Goal: Use online tool/utility: Utilize a website feature to perform a specific function

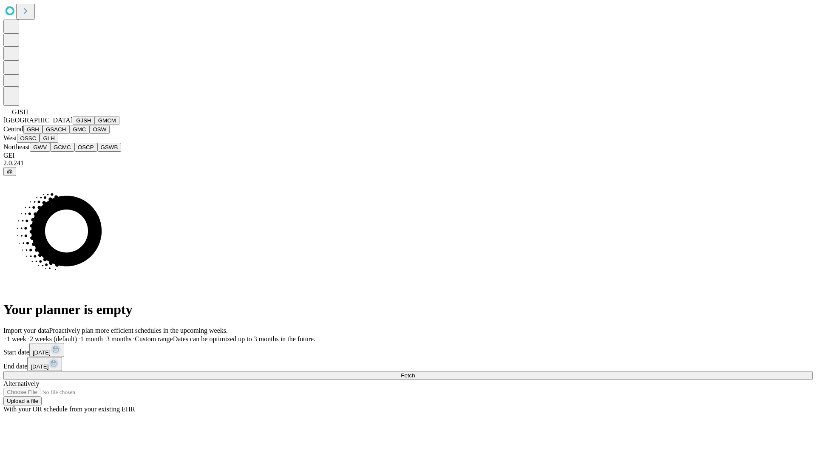
click at [73, 125] on button "GJSH" at bounding box center [84, 120] width 22 height 9
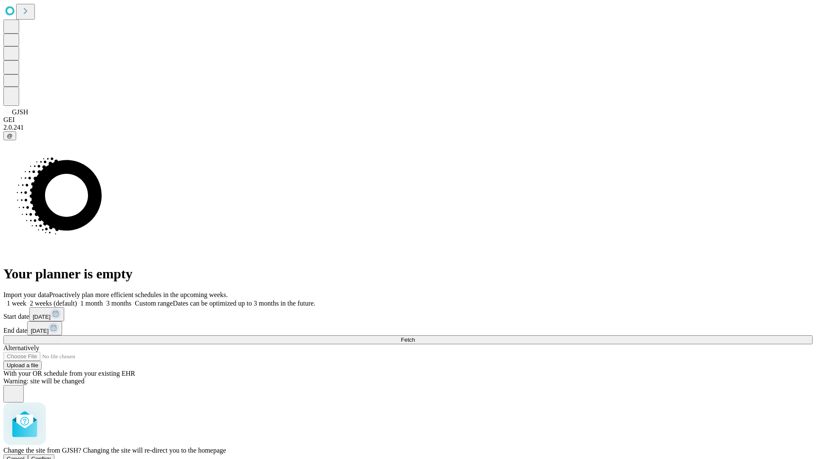
click at [51, 456] on span "Confirm" at bounding box center [41, 459] width 20 height 6
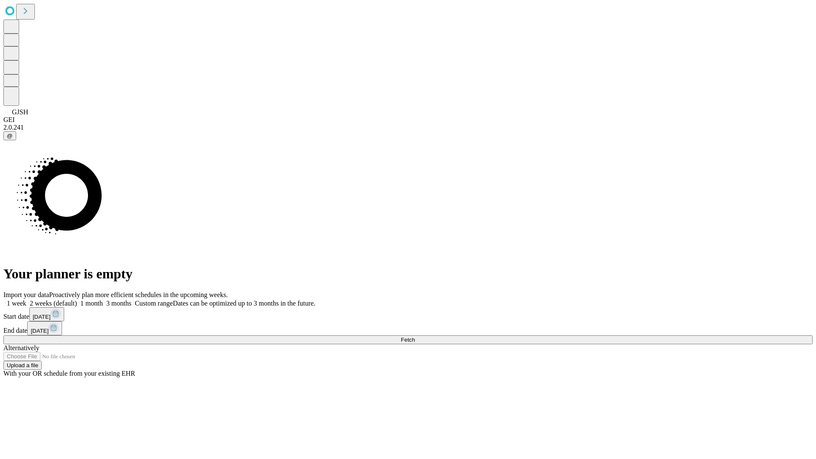
click at [77, 300] on label "2 weeks (default)" at bounding box center [51, 303] width 51 height 7
click at [415, 337] on span "Fetch" at bounding box center [408, 340] width 14 height 6
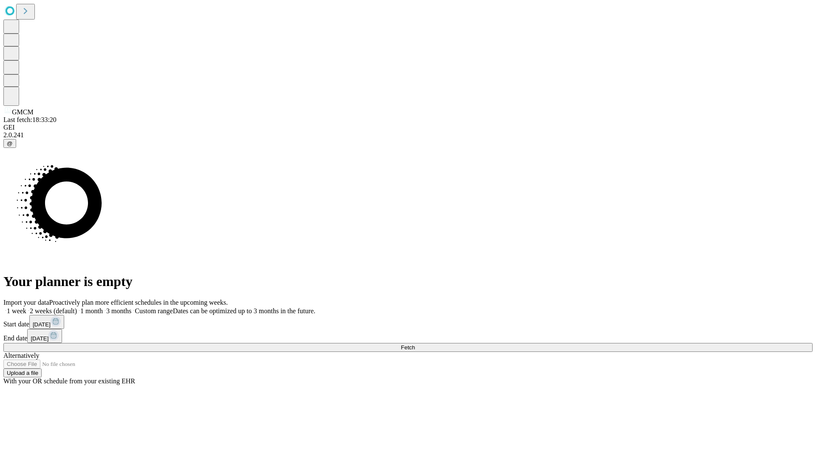
click at [77, 307] on label "2 weeks (default)" at bounding box center [51, 310] width 51 height 7
click at [415, 344] on span "Fetch" at bounding box center [408, 347] width 14 height 6
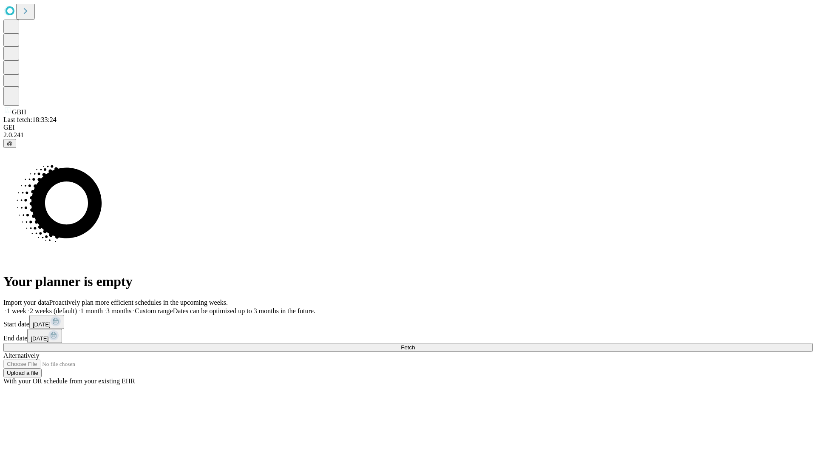
click at [415, 344] on span "Fetch" at bounding box center [408, 347] width 14 height 6
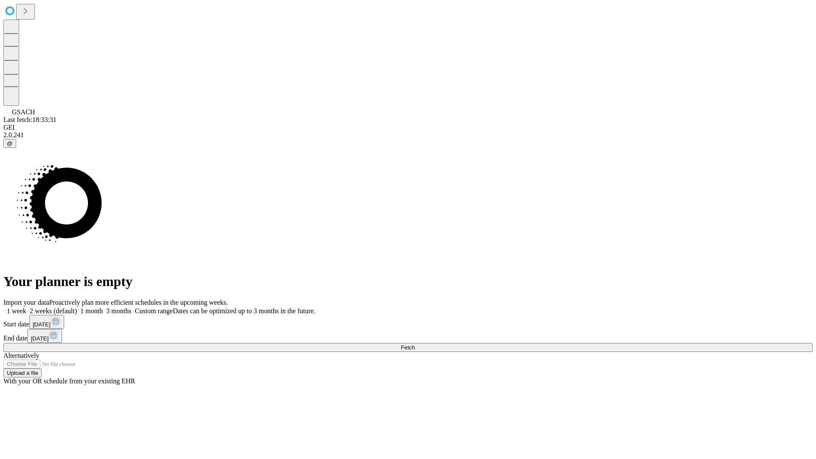
click at [77, 307] on label "2 weeks (default)" at bounding box center [51, 310] width 51 height 7
click at [415, 344] on span "Fetch" at bounding box center [408, 347] width 14 height 6
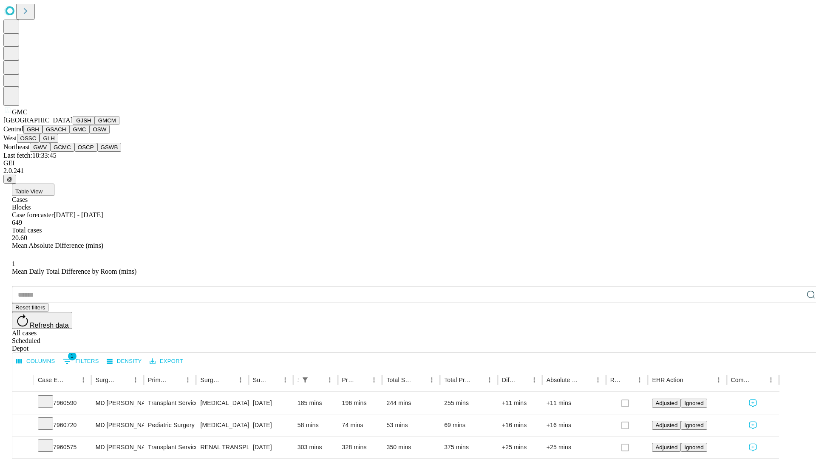
click at [90, 134] on button "OSW" at bounding box center [100, 129] width 20 height 9
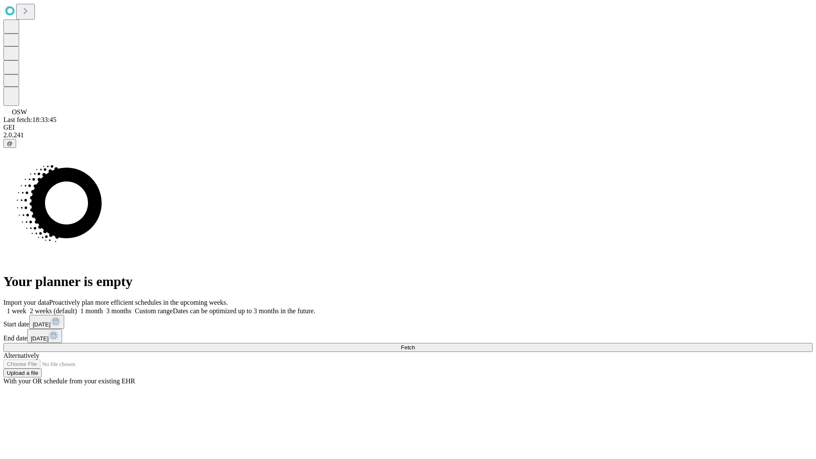
click at [77, 307] on label "2 weeks (default)" at bounding box center [51, 310] width 51 height 7
click at [415, 344] on span "Fetch" at bounding box center [408, 347] width 14 height 6
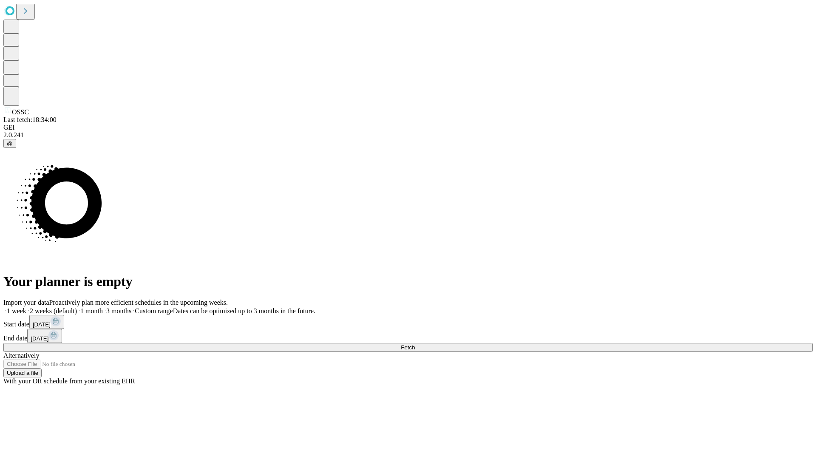
click at [77, 307] on label "2 weeks (default)" at bounding box center [51, 310] width 51 height 7
click at [415, 344] on span "Fetch" at bounding box center [408, 347] width 14 height 6
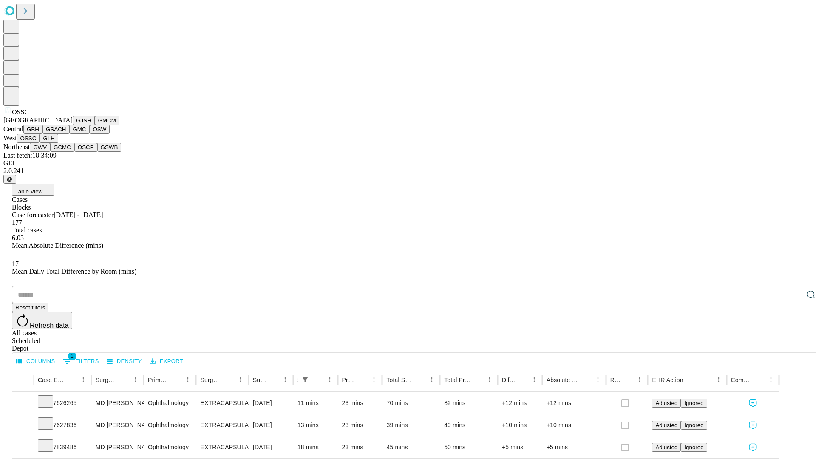
click at [58, 143] on button "GLH" at bounding box center [49, 138] width 18 height 9
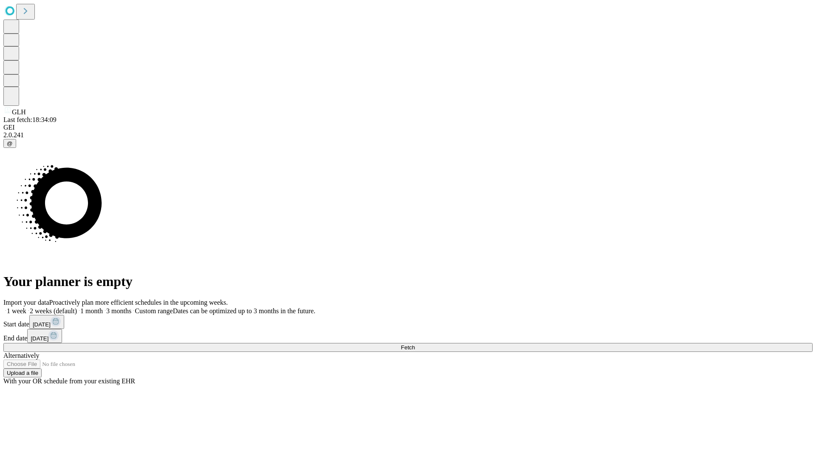
click at [77, 307] on label "2 weeks (default)" at bounding box center [51, 310] width 51 height 7
click at [415, 344] on span "Fetch" at bounding box center [408, 347] width 14 height 6
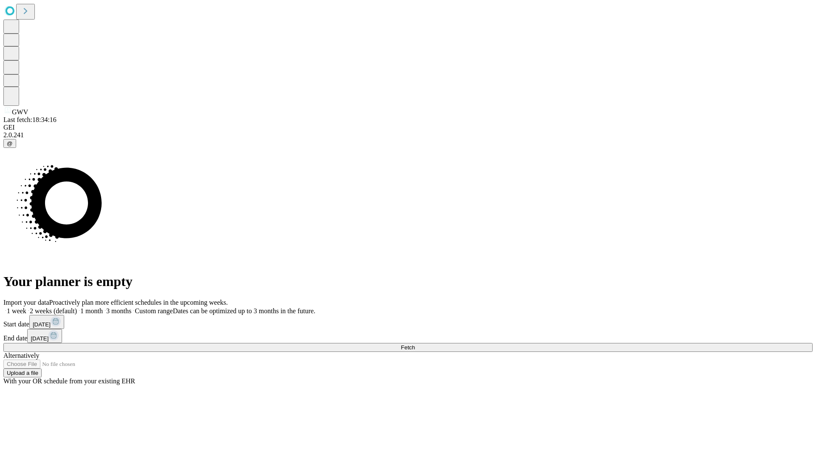
click at [77, 307] on label "2 weeks (default)" at bounding box center [51, 310] width 51 height 7
click at [415, 344] on span "Fetch" at bounding box center [408, 347] width 14 height 6
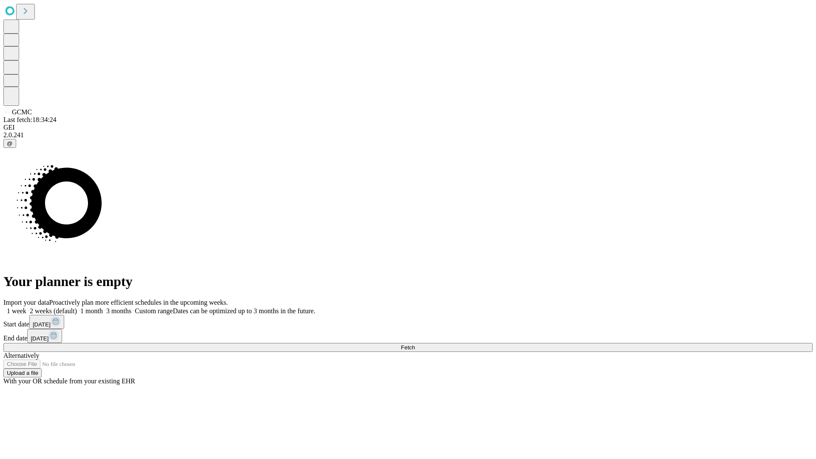
click at [77, 307] on label "2 weeks (default)" at bounding box center [51, 310] width 51 height 7
click at [415, 344] on span "Fetch" at bounding box center [408, 347] width 14 height 6
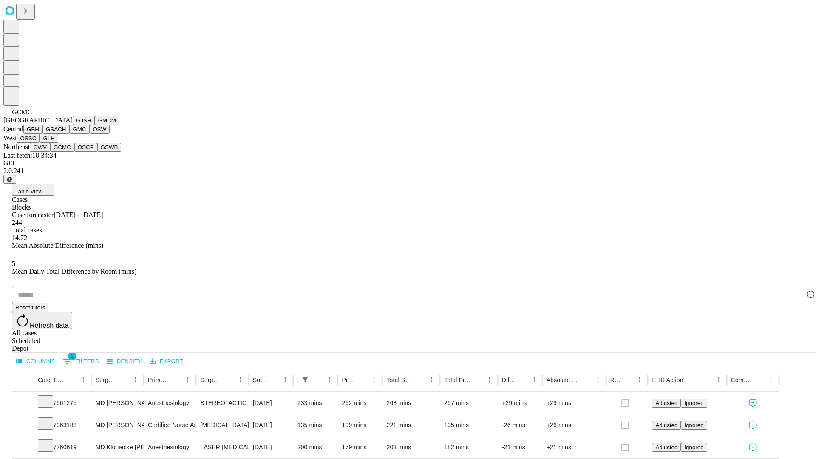
click at [74, 152] on button "OSCP" at bounding box center [85, 147] width 23 height 9
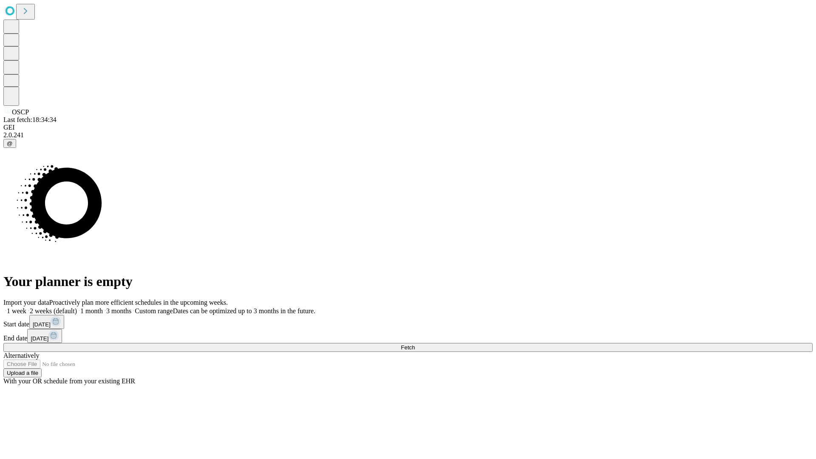
click at [77, 307] on label "2 weeks (default)" at bounding box center [51, 310] width 51 height 7
click at [415, 344] on span "Fetch" at bounding box center [408, 347] width 14 height 6
